Goal: Task Accomplishment & Management: Use online tool/utility

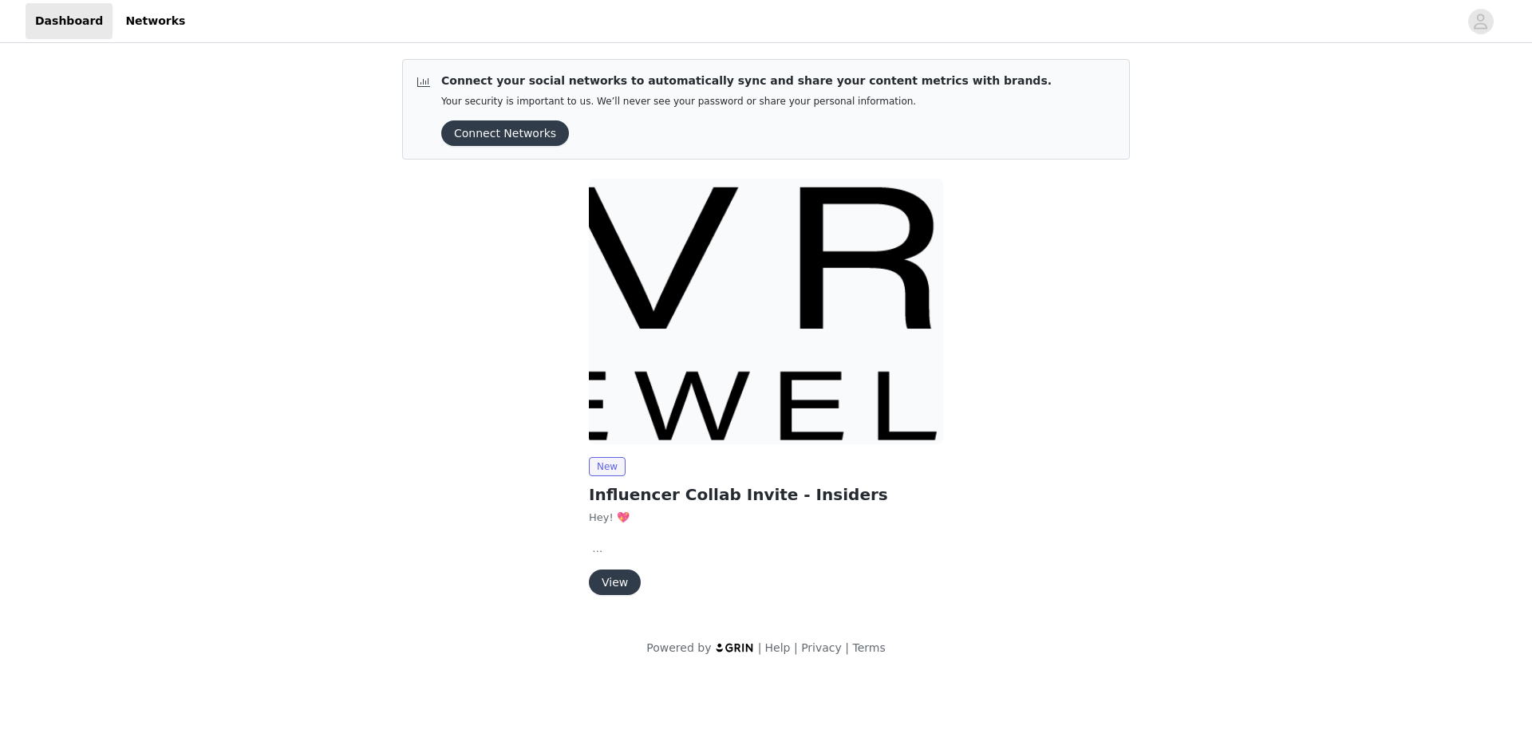
click at [610, 572] on button "View" at bounding box center [615, 583] width 52 height 26
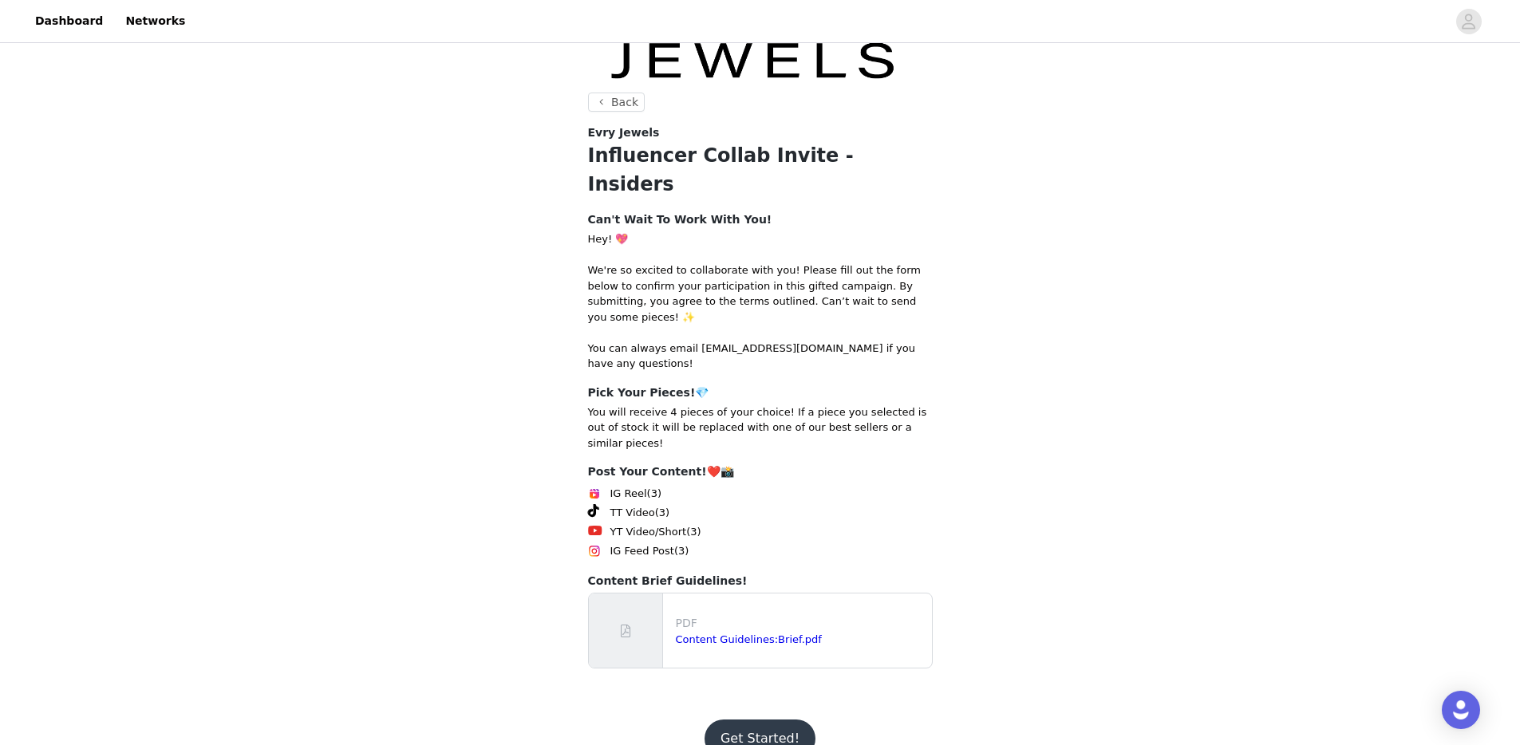
scroll to position [103, 0]
click at [731, 717] on button "Get Started!" at bounding box center [760, 736] width 111 height 38
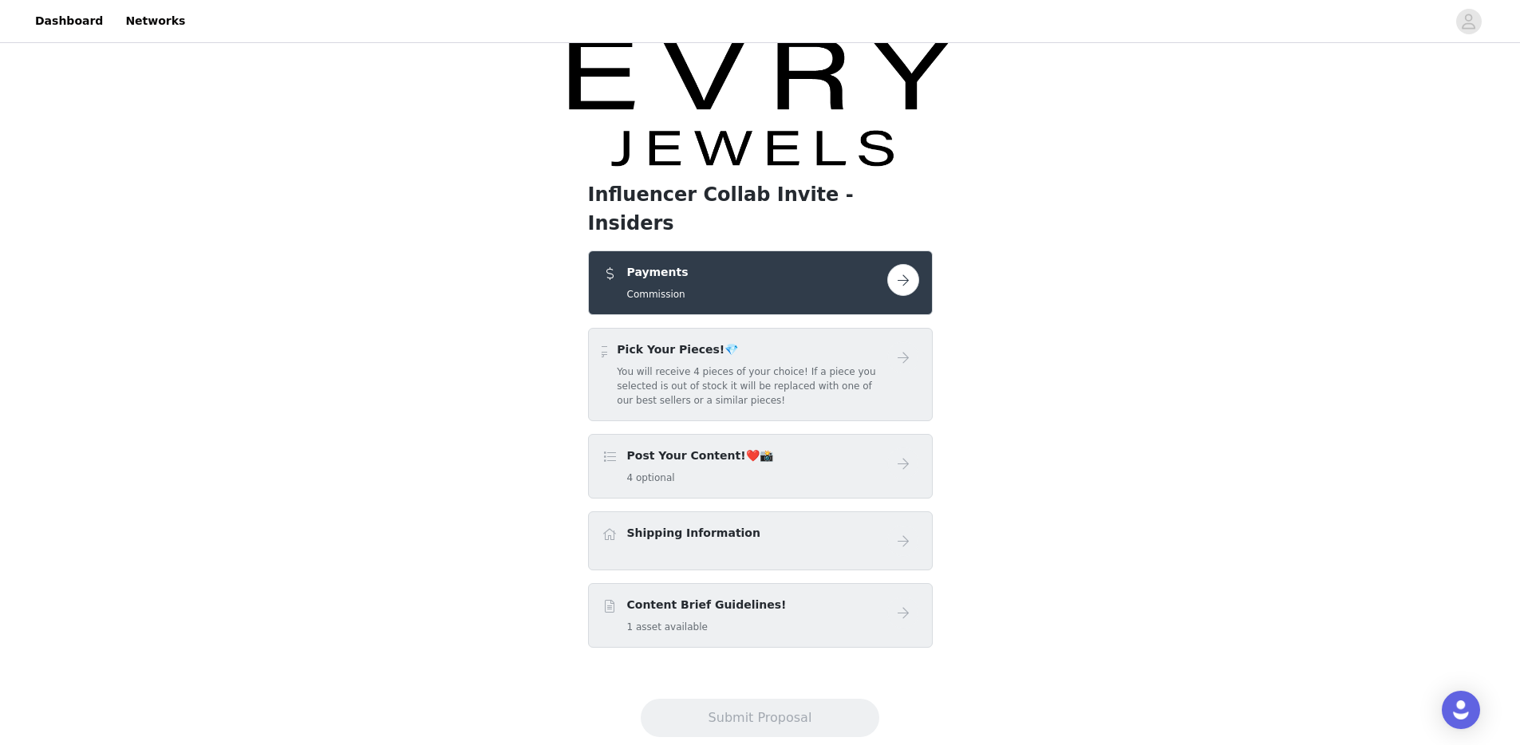
scroll to position [22, 0]
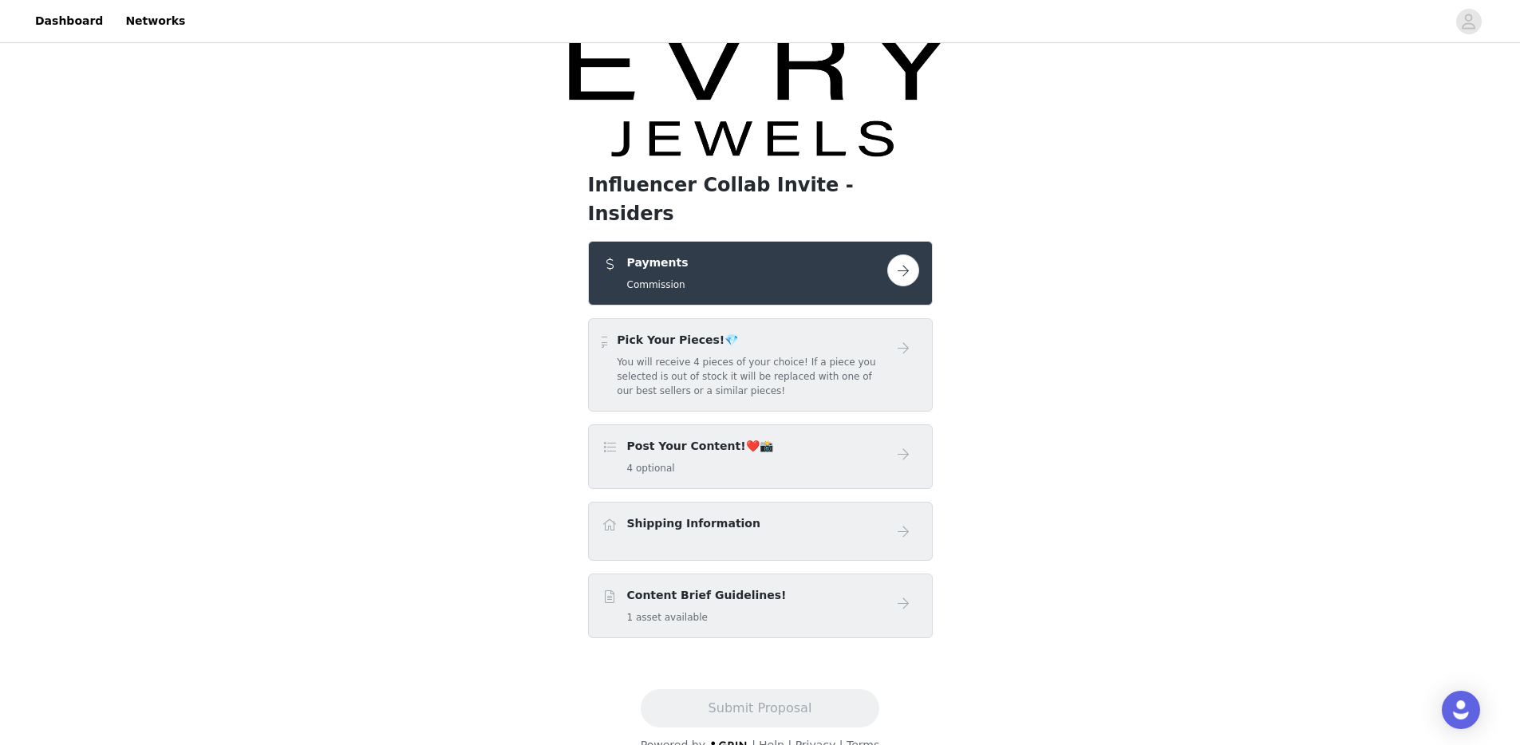
click at [722, 357] on h5 "You will receive 4 pieces of your choice! If a piece you selected is out of sto…" at bounding box center [752, 376] width 270 height 43
click at [892, 255] on button "button" at bounding box center [903, 271] width 32 height 32
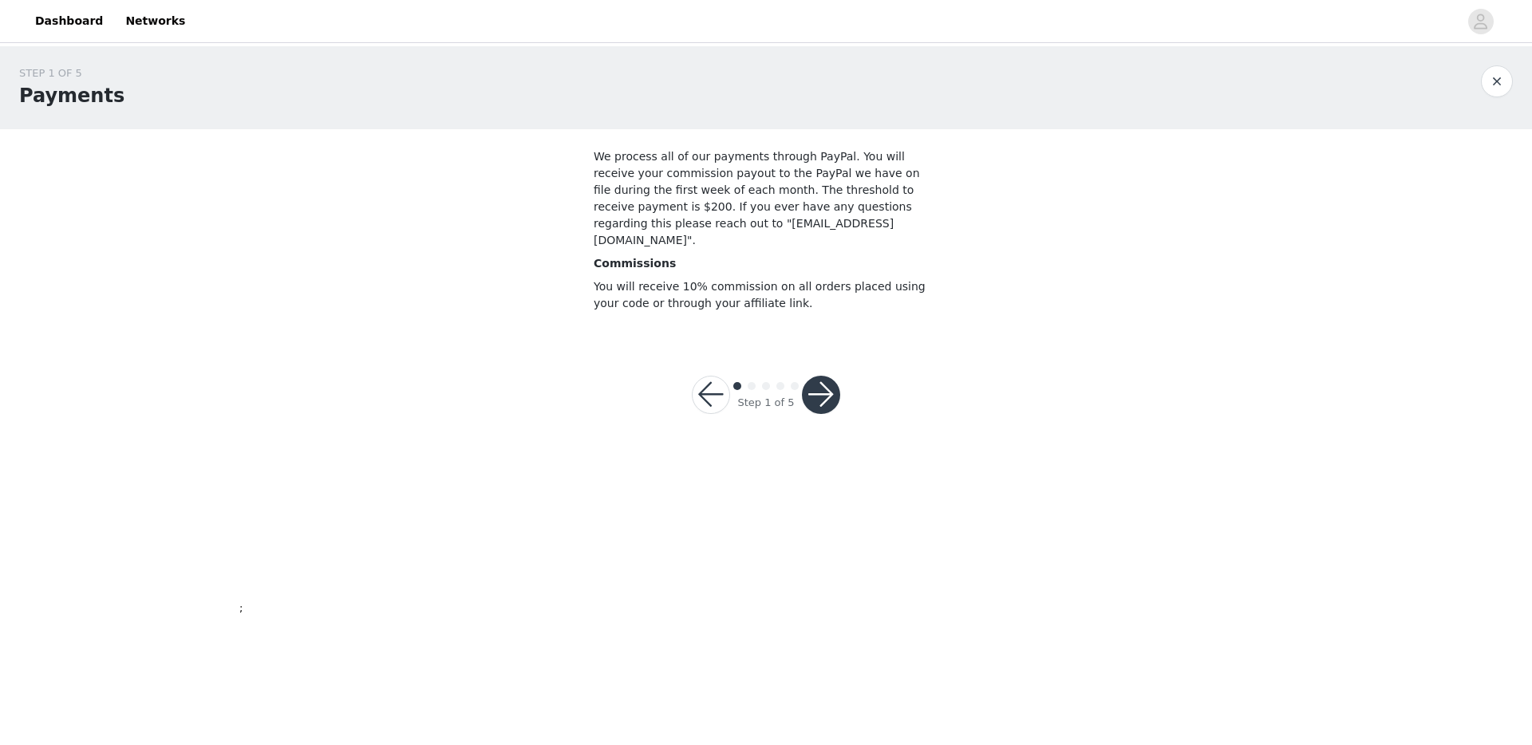
click at [821, 377] on button "button" at bounding box center [821, 395] width 38 height 38
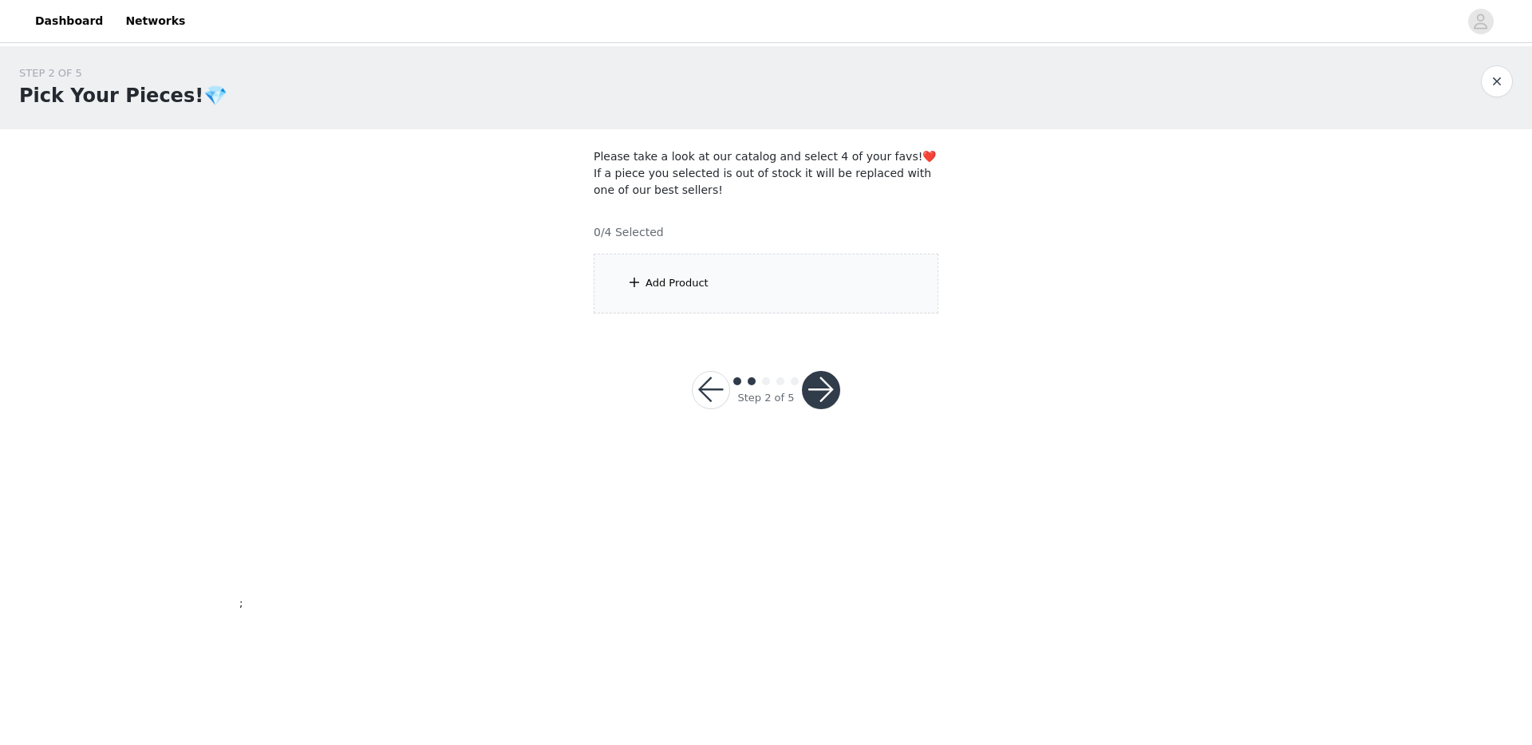
click at [729, 284] on div "Add Product" at bounding box center [766, 284] width 345 height 60
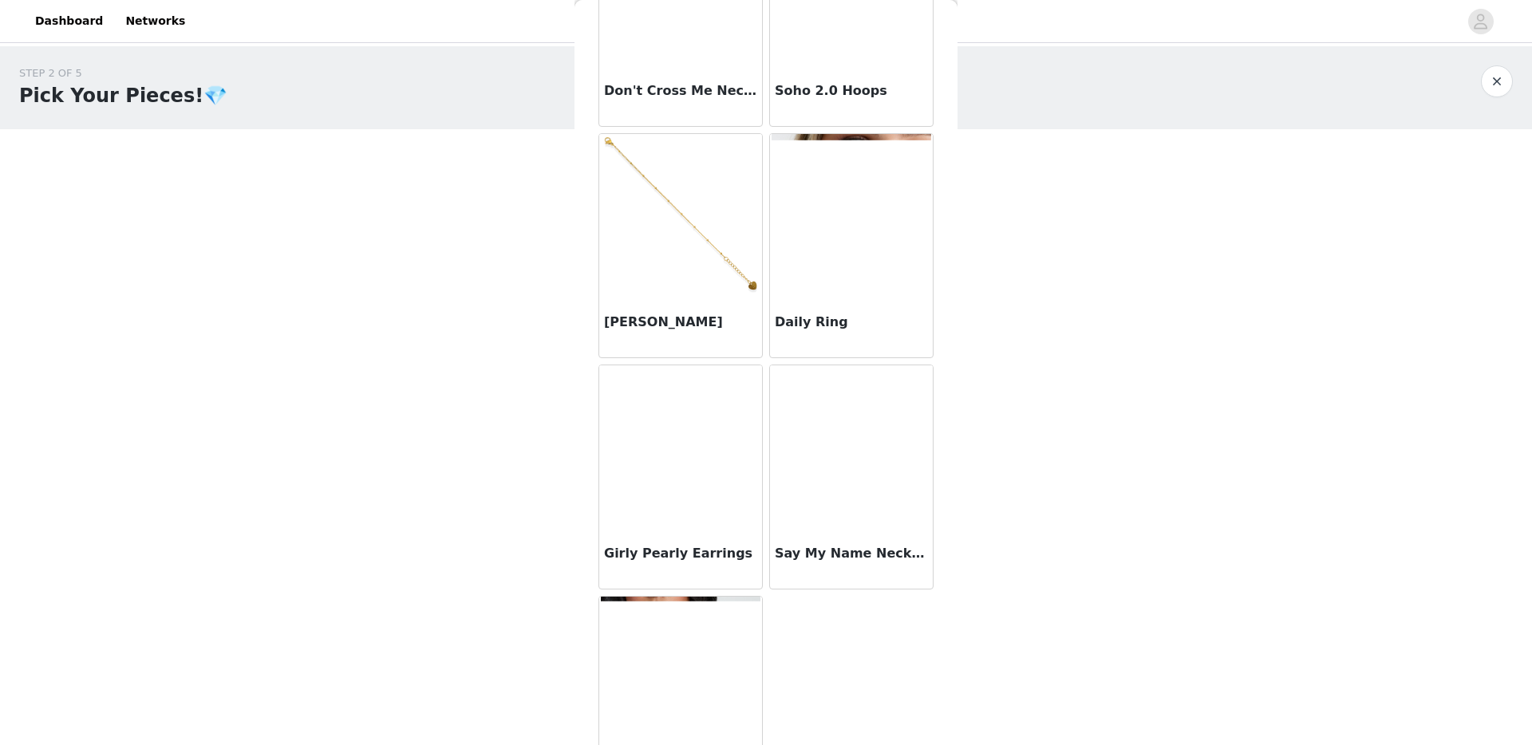
scroll to position [1182, 0]
